Goal: Transaction & Acquisition: Purchase product/service

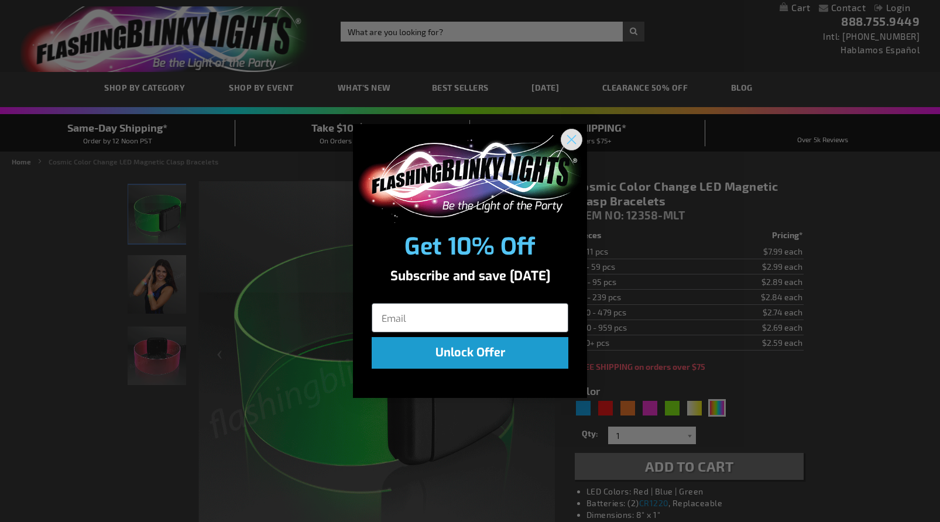
click at [570, 137] on circle "Close dialog" at bounding box center [571, 138] width 19 height 19
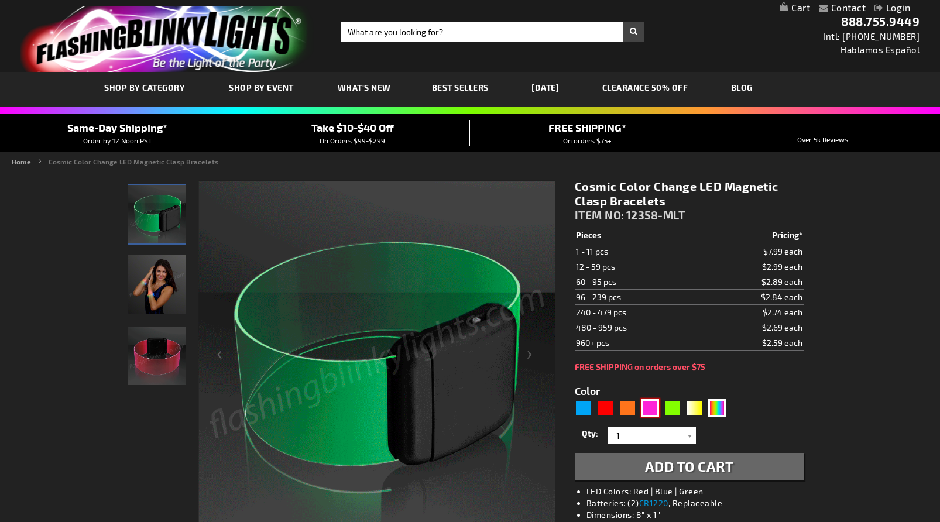
click at [647, 404] on div "Pink" at bounding box center [650, 408] width 18 height 18
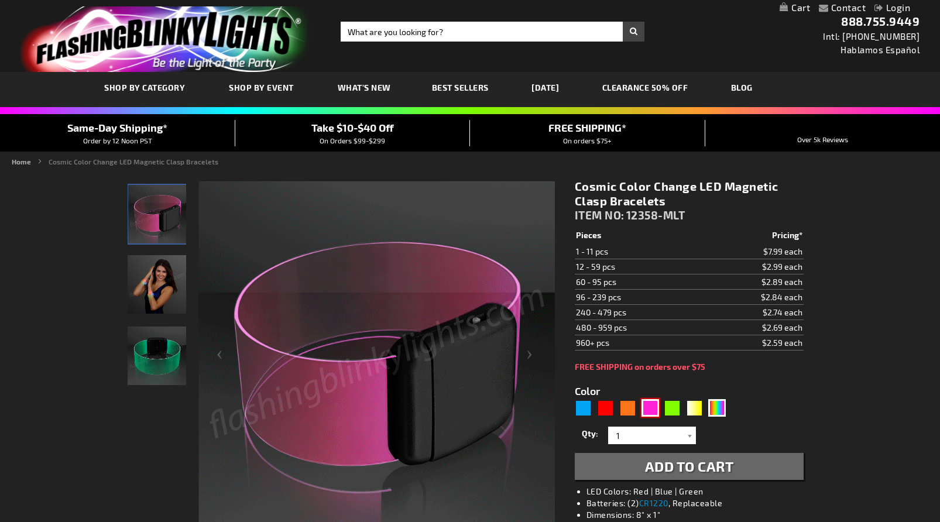
type input "5639"
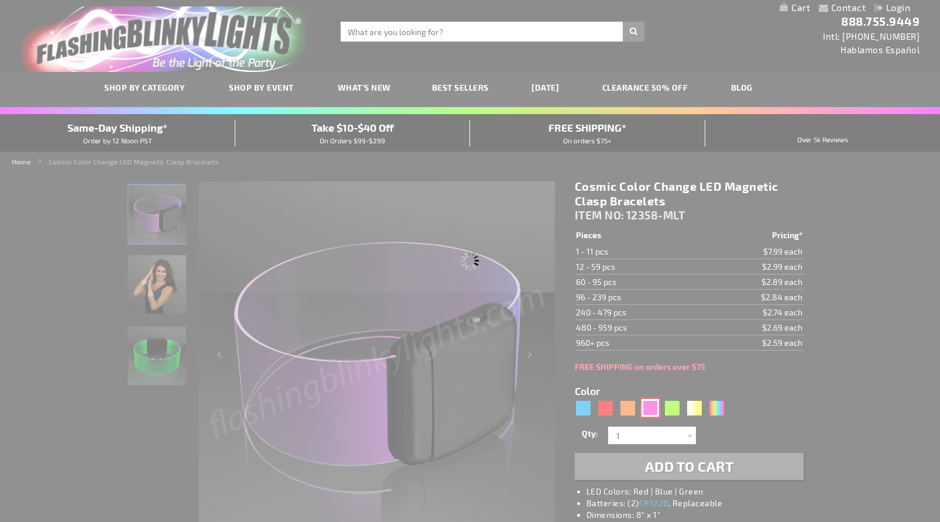
type input "12358-PK"
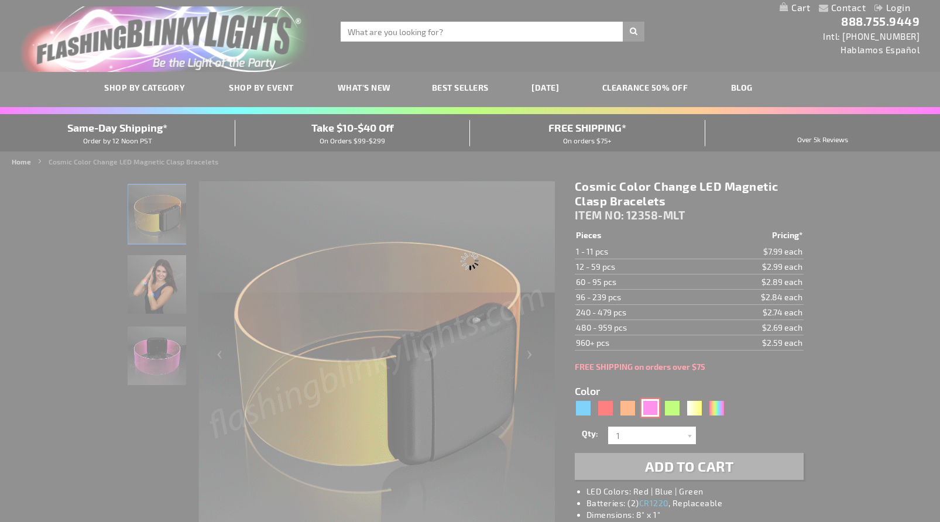
type input "Customize - Cosmic Pink LED Magnetic Clasp Bracelets - ITEM NO: 12358-PK"
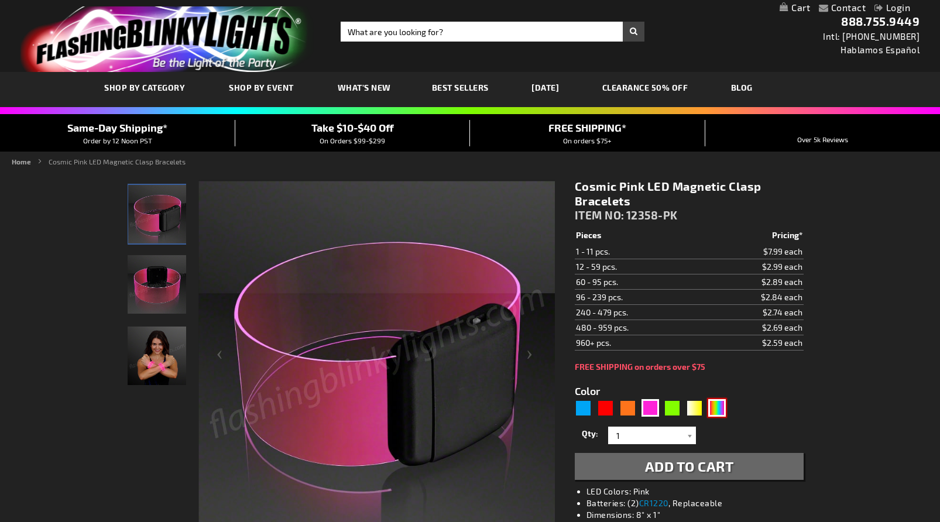
click at [709, 406] on div "Multicolor" at bounding box center [717, 408] width 18 height 18
type input "5659"
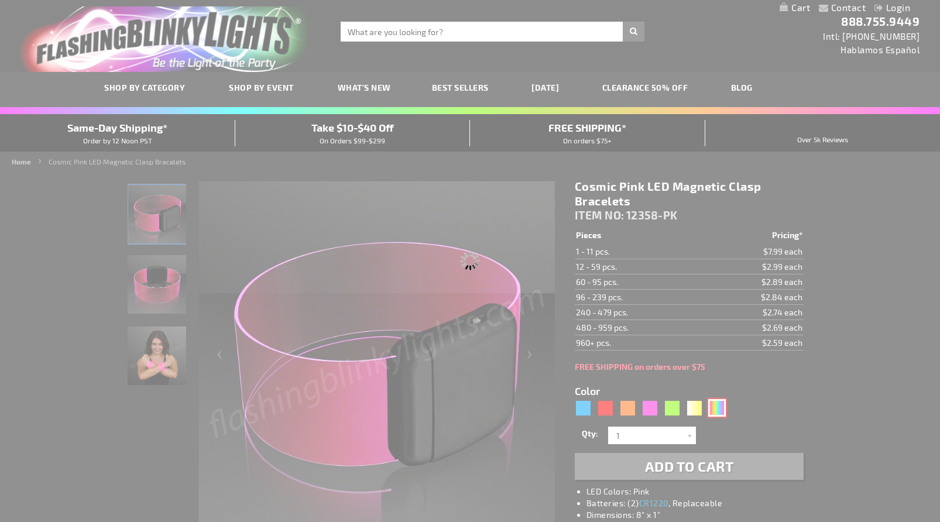
type input "12358-MLT"
type input "Customize - Cosmic Color Change LED Magnetic Clasp Bracelets - ITEM NO: 12358-M…"
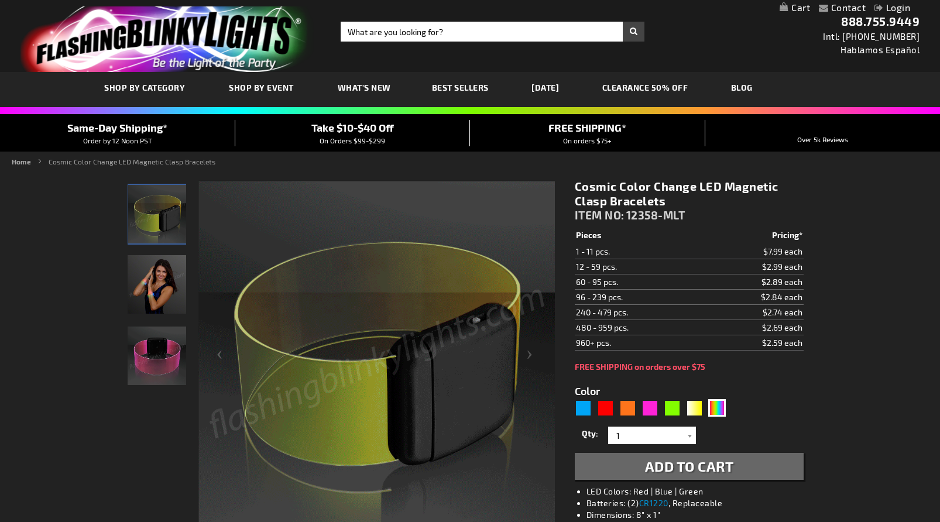
drag, startPoint x: 573, startPoint y: 188, endPoint x: 665, endPoint y: 204, distance: 93.8
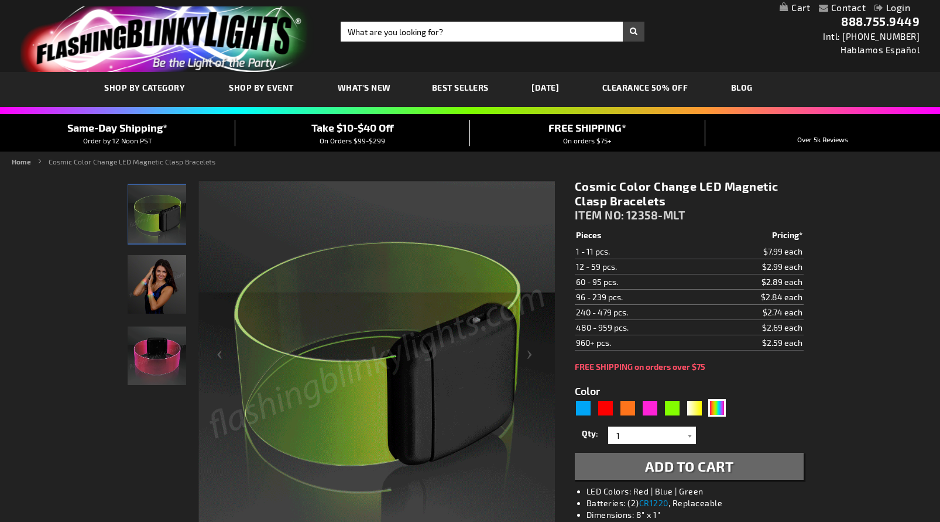
click at [665, 204] on div "Cosmic Color Change LED Magnetic Clasp Bracelets ITEM NO: 12358-MLT $2.59 Piece…" at bounding box center [689, 419] width 246 height 498
